Goal: Transaction & Acquisition: Subscribe to service/newsletter

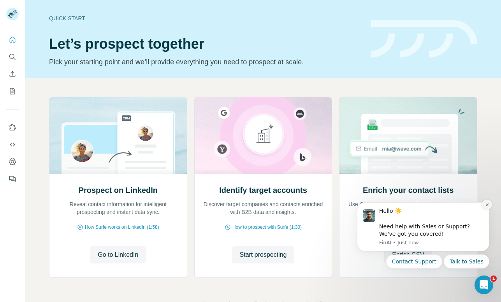
click at [487, 204] on icon "Dismiss notification" at bounding box center [487, 204] width 4 height 4
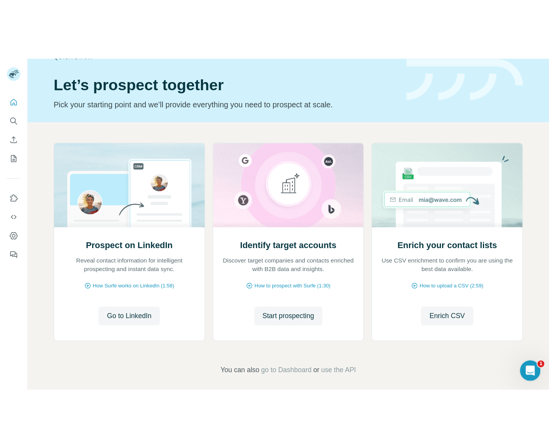
scroll to position [26, 0]
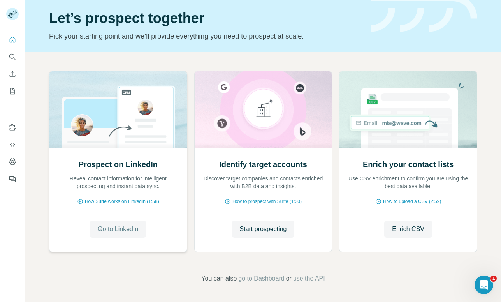
click at [112, 232] on span "Go to LinkedIn" at bounding box center [118, 228] width 40 height 9
click at [14, 36] on icon "Quick start" at bounding box center [13, 40] width 8 height 8
click at [14, 129] on icon "Use Surfe on LinkedIn" at bounding box center [13, 127] width 8 height 8
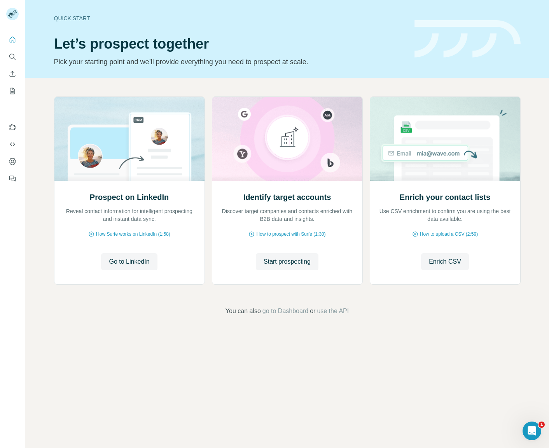
scroll to position [0, 0]
